Goal: Book appointment/travel/reservation

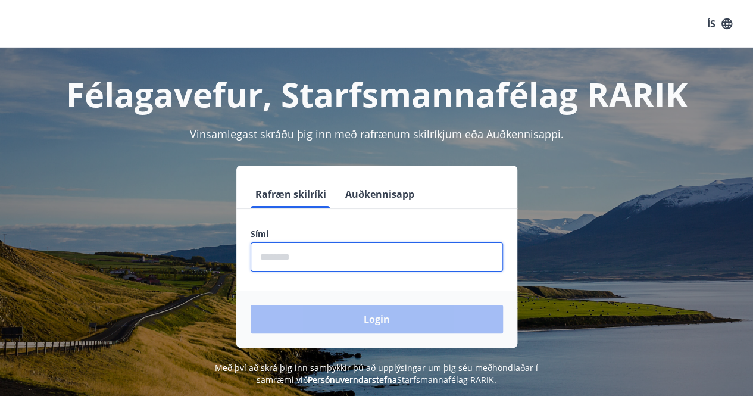
click at [263, 244] on input "phone" at bounding box center [377, 256] width 253 height 29
type input "*"
type input "********"
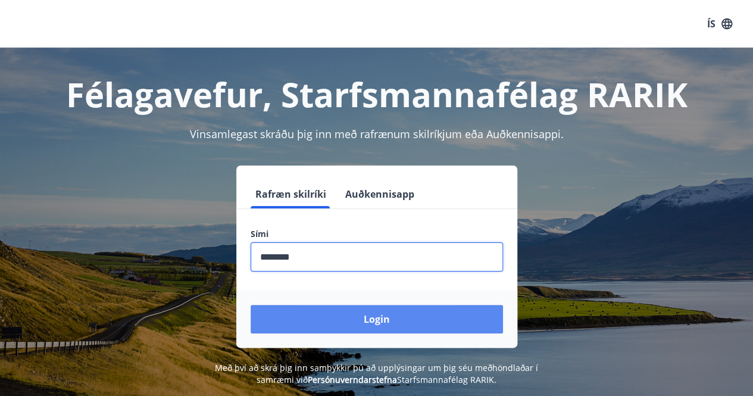
click at [377, 316] on button "Login" at bounding box center [377, 319] width 253 height 29
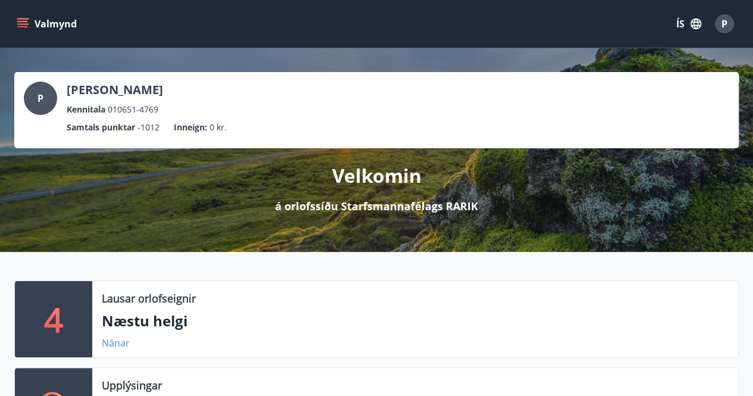
click at [114, 338] on link "Nánar" at bounding box center [116, 343] width 28 height 13
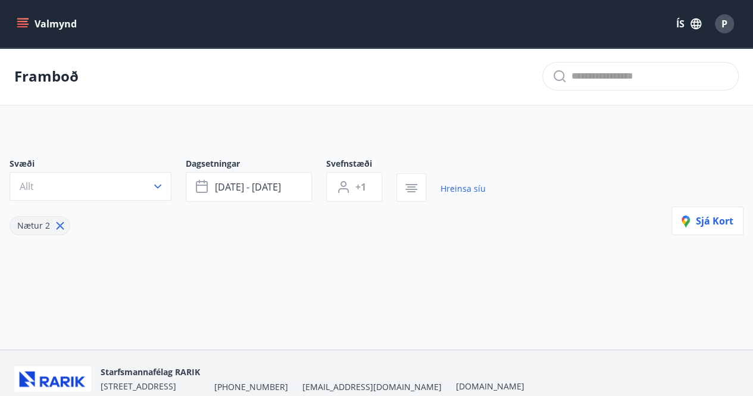
type input "*"
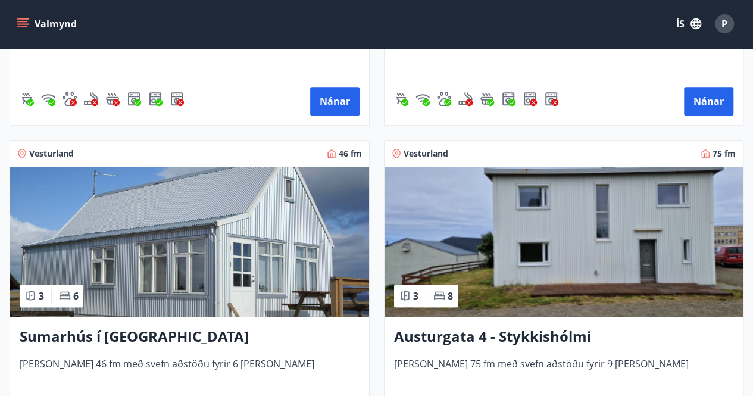
scroll to position [541, 0]
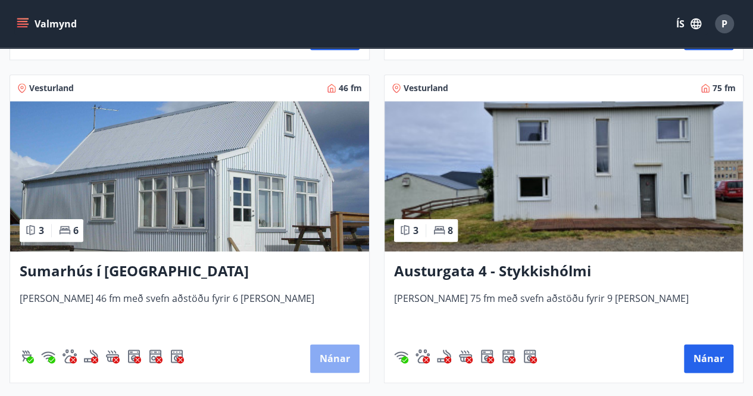
click at [328, 352] on button "Nánar" at bounding box center [334, 358] width 49 height 29
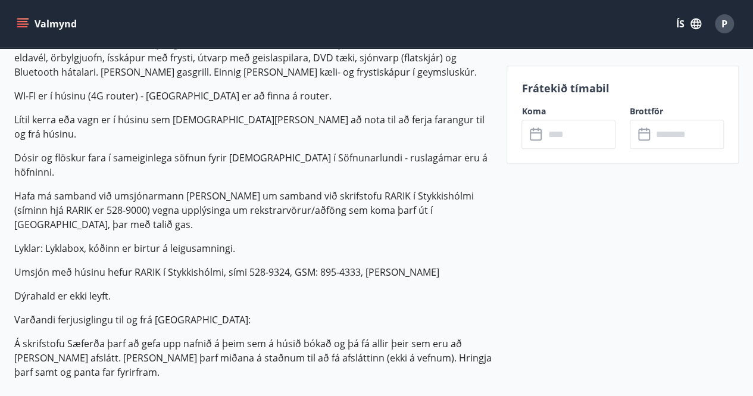
scroll to position [500, 0]
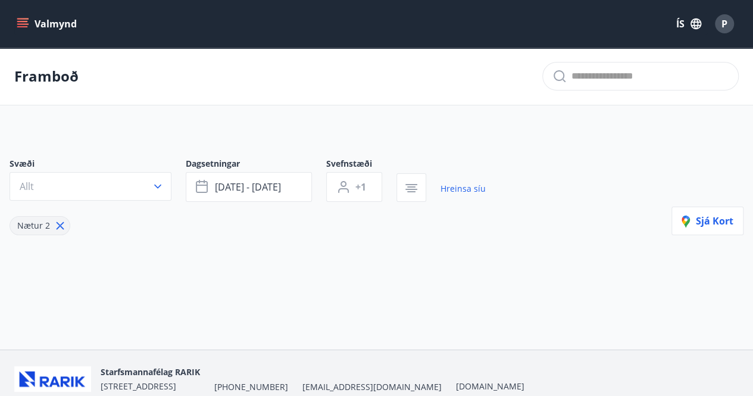
type input "*"
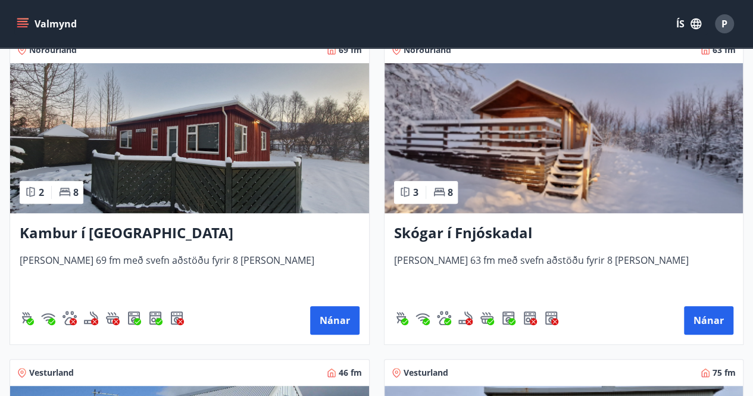
scroll to position [214, 0]
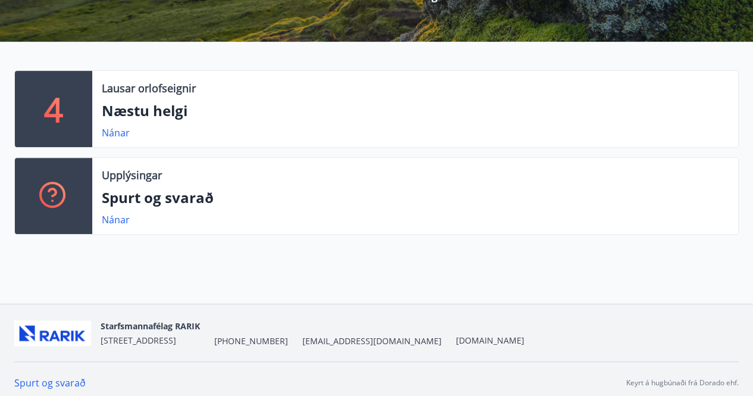
scroll to position [217, 0]
